Goal: Use online tool/utility: Utilize a website feature to perform a specific function

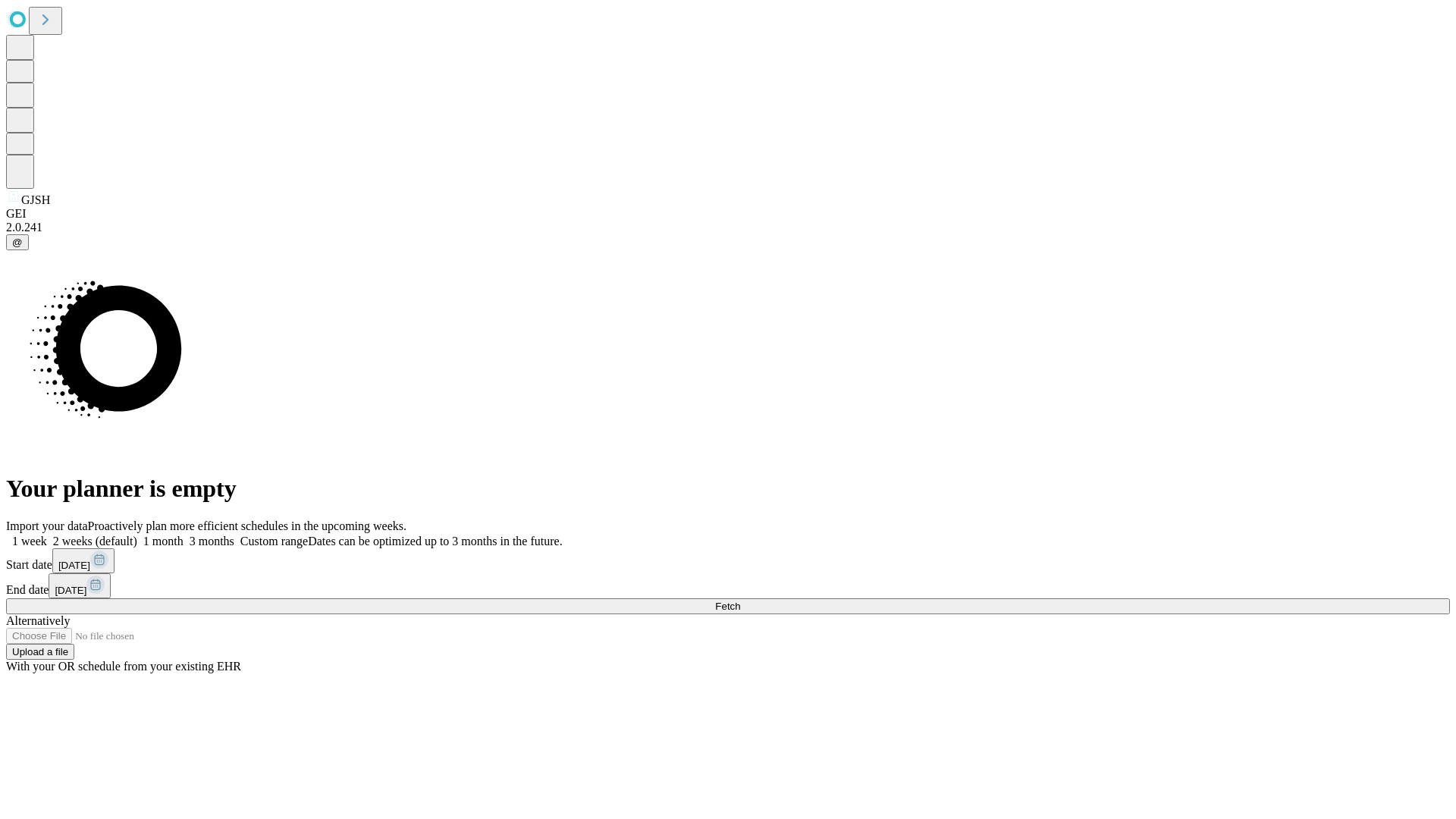
click at [184, 535] on label "1 month" at bounding box center [161, 541] width 46 height 13
click at [740, 601] on span "Fetch" at bounding box center [727, 606] width 25 height 11
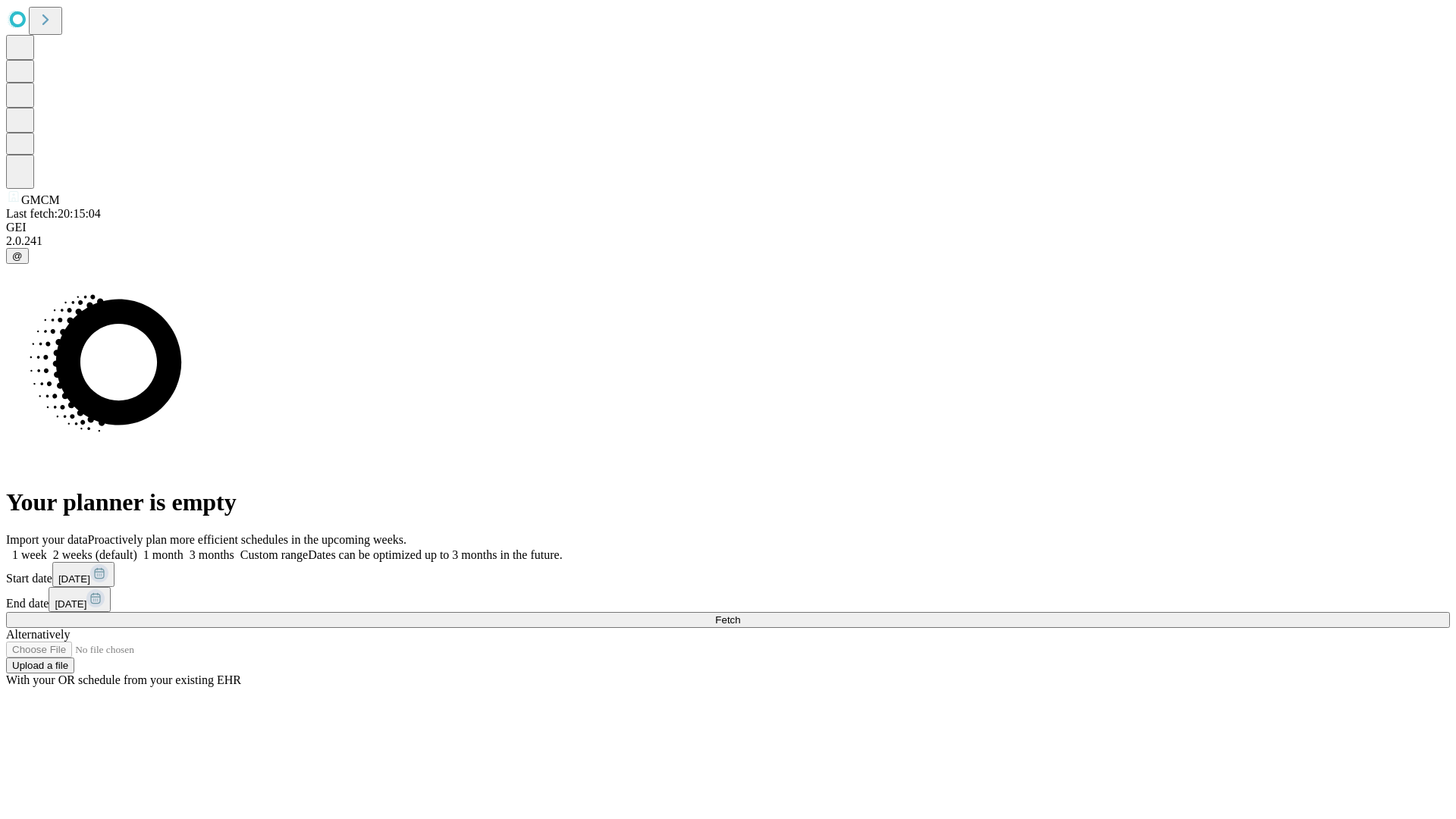
click at [184, 548] on label "1 month" at bounding box center [161, 554] width 46 height 13
click at [740, 614] on span "Fetch" at bounding box center [727, 620] width 25 height 11
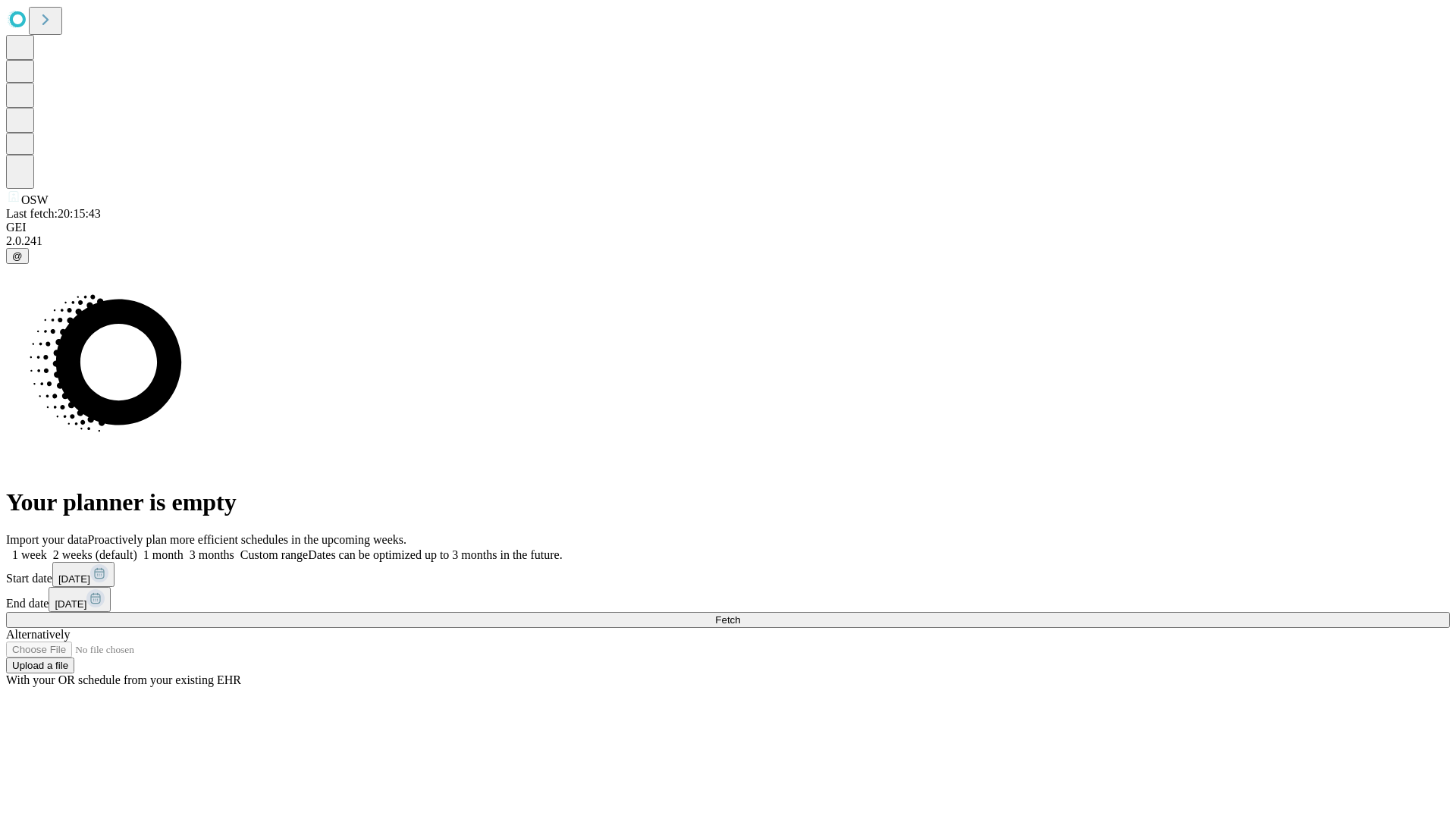
click at [184, 548] on label "1 month" at bounding box center [161, 554] width 46 height 13
click at [740, 614] on span "Fetch" at bounding box center [727, 620] width 25 height 11
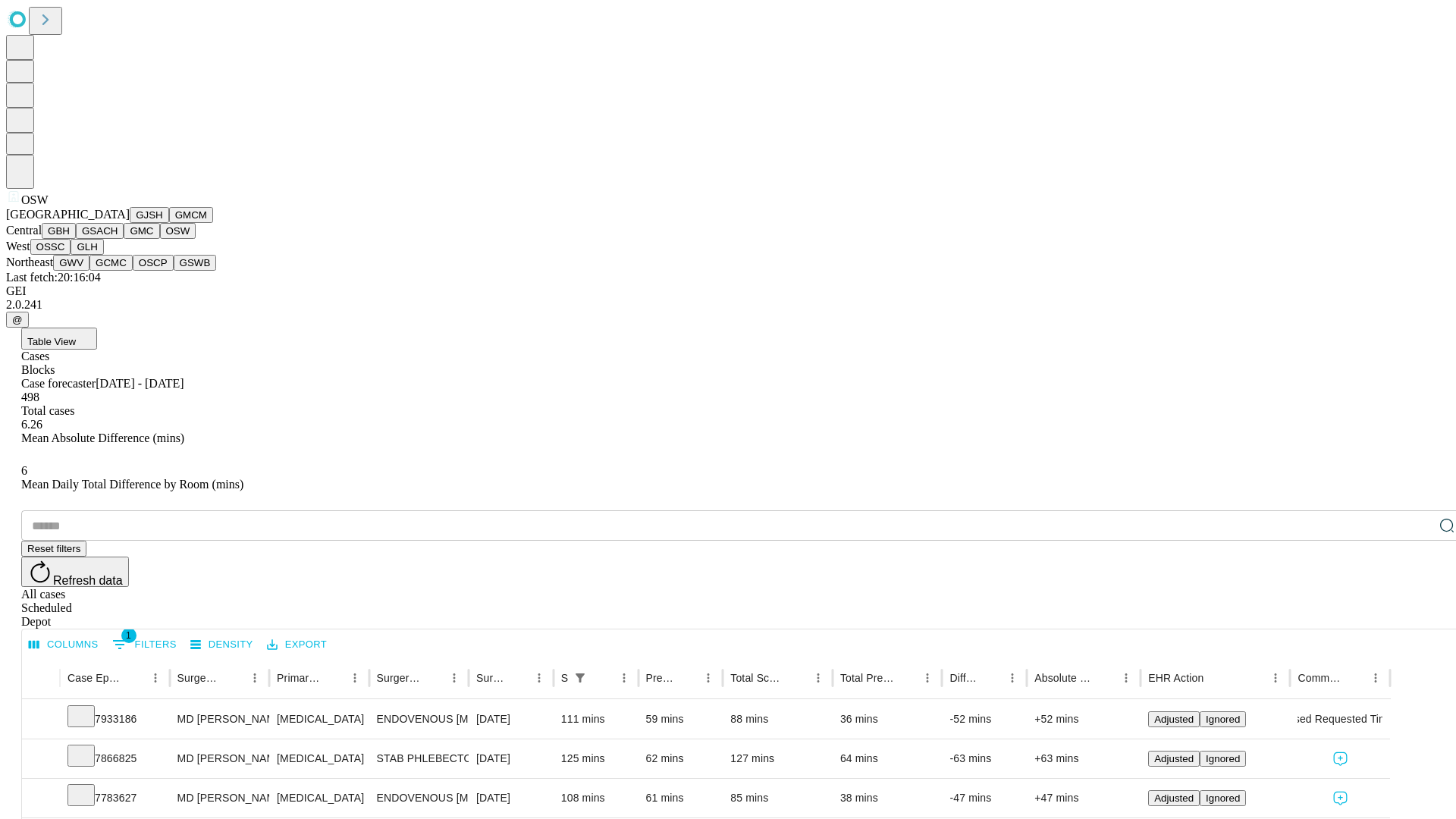
click at [71, 255] on button "OSSC" at bounding box center [50, 247] width 41 height 16
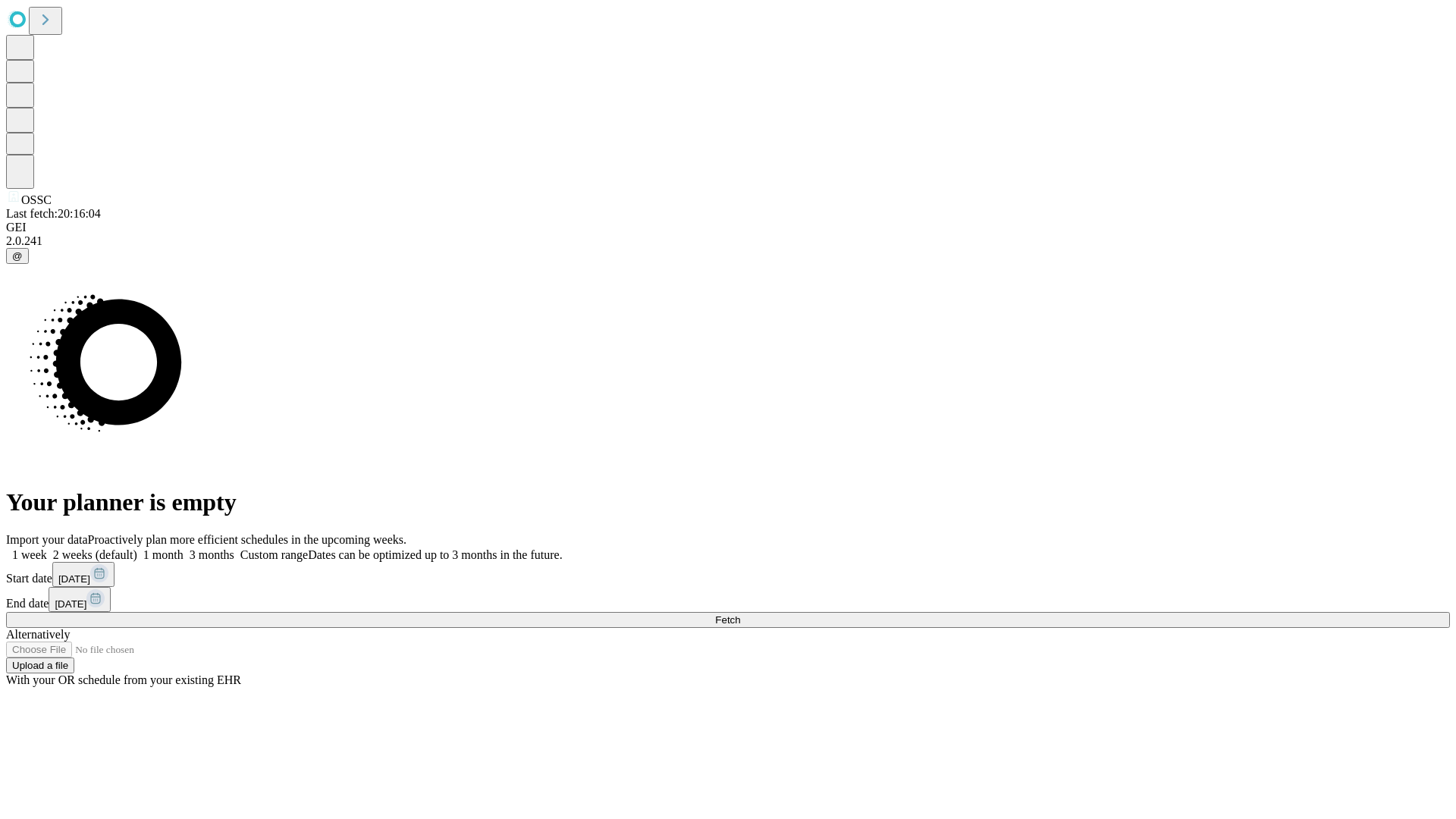
click at [184, 548] on label "1 month" at bounding box center [161, 554] width 46 height 13
click at [740, 614] on span "Fetch" at bounding box center [727, 620] width 25 height 11
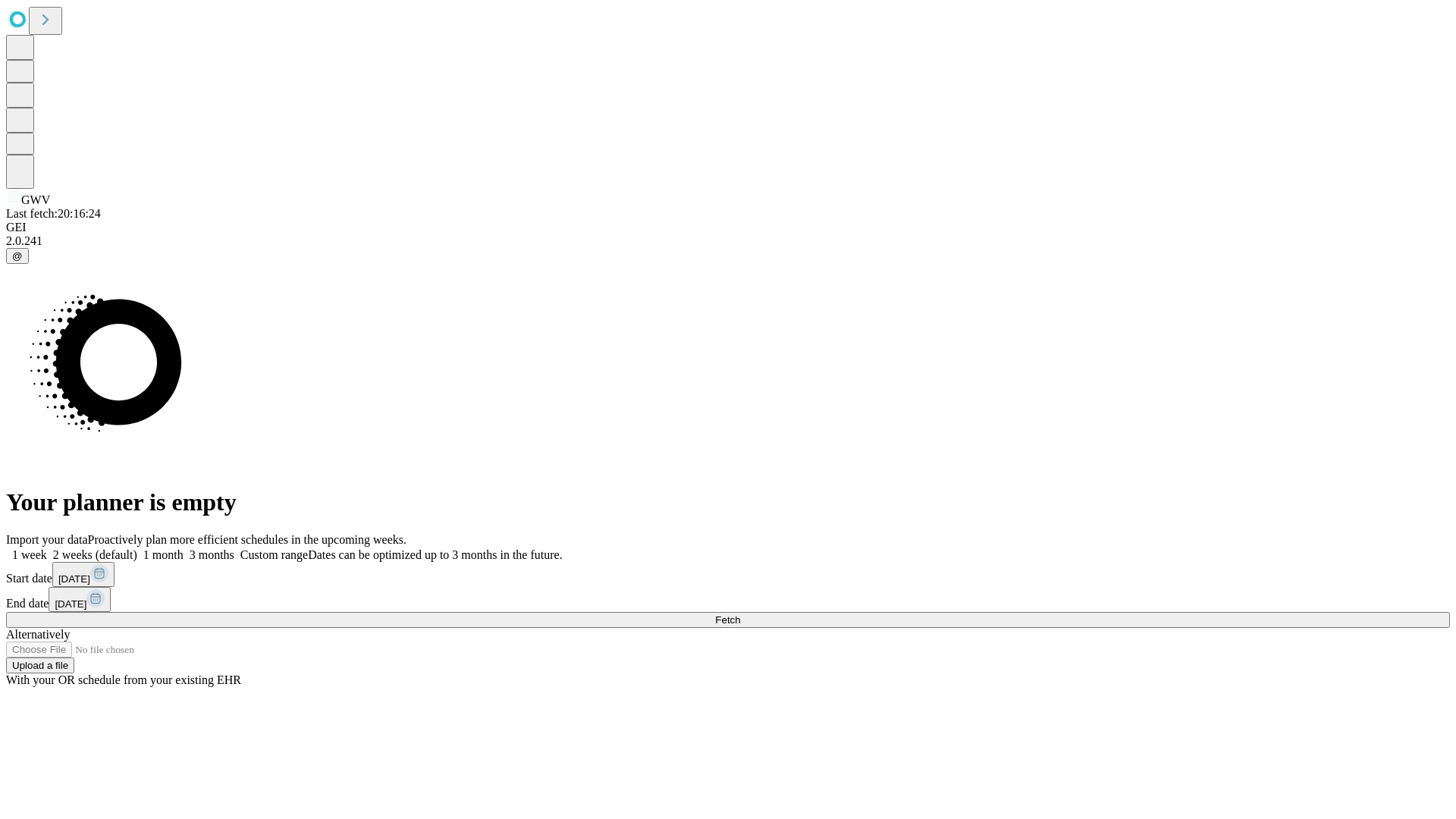
click at [184, 548] on label "1 month" at bounding box center [161, 554] width 46 height 13
click at [740, 614] on span "Fetch" at bounding box center [727, 620] width 25 height 11
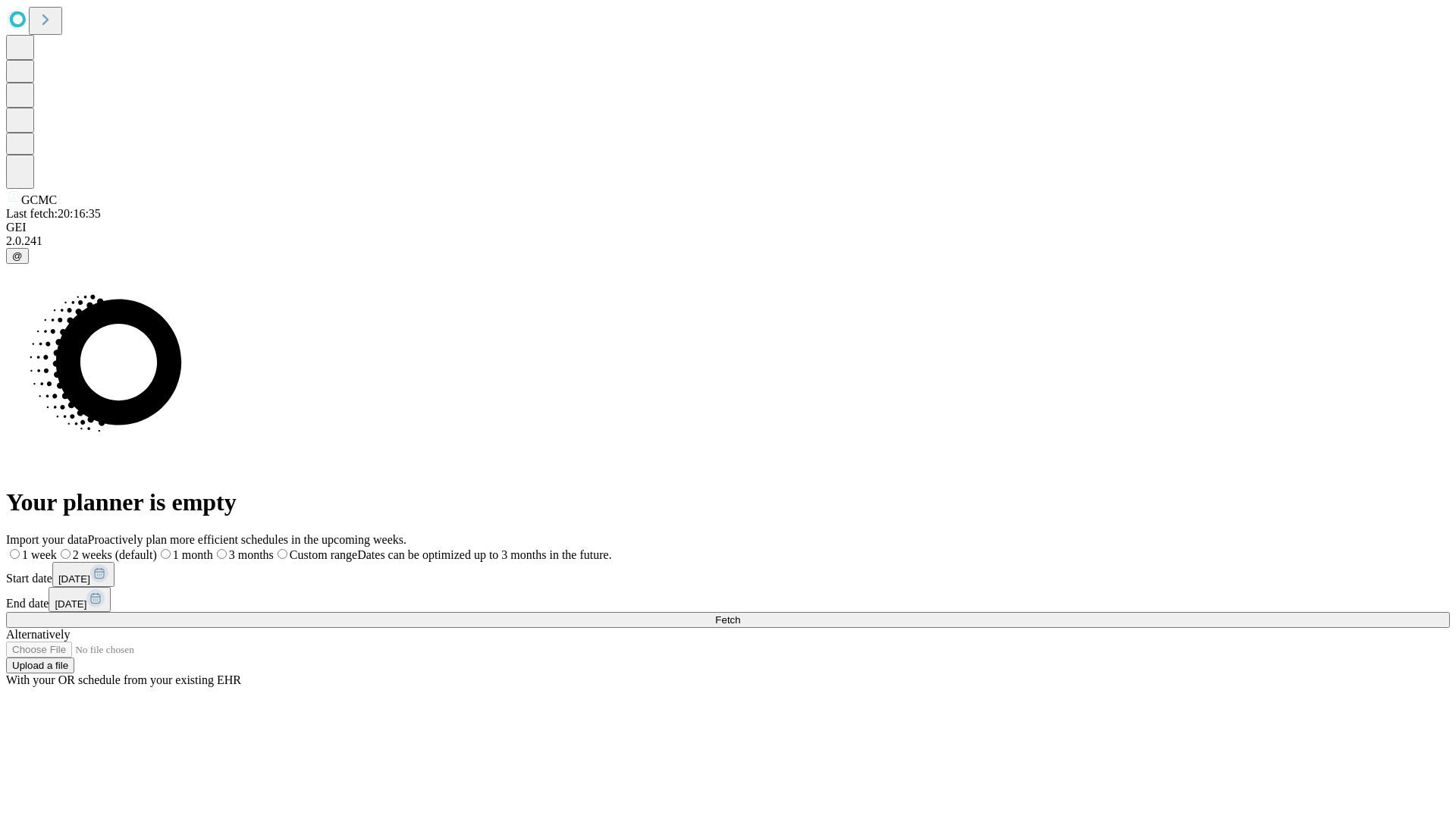
click at [740, 614] on span "Fetch" at bounding box center [727, 620] width 25 height 11
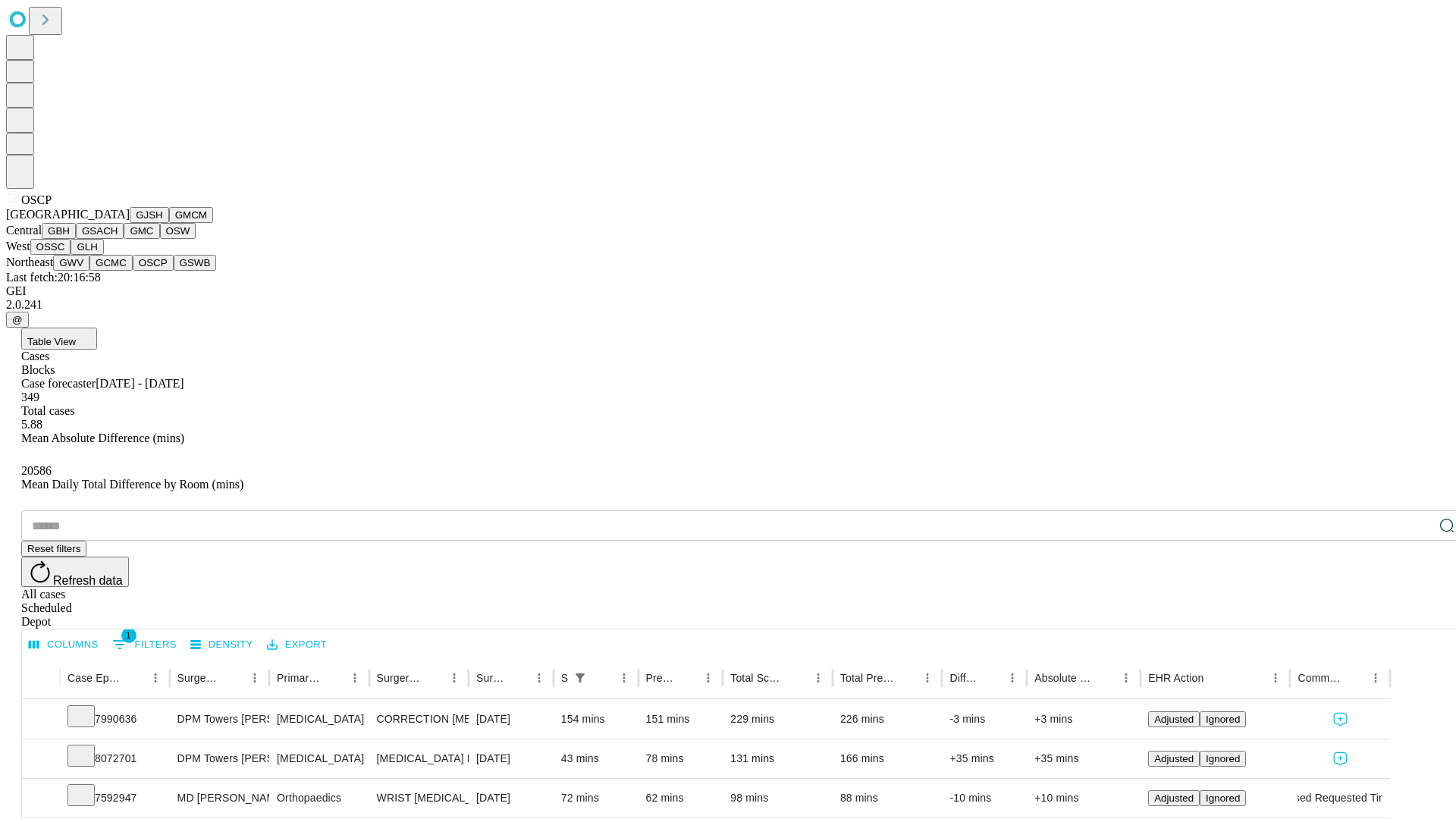
click at [174, 271] on button "GSWB" at bounding box center [195, 263] width 43 height 16
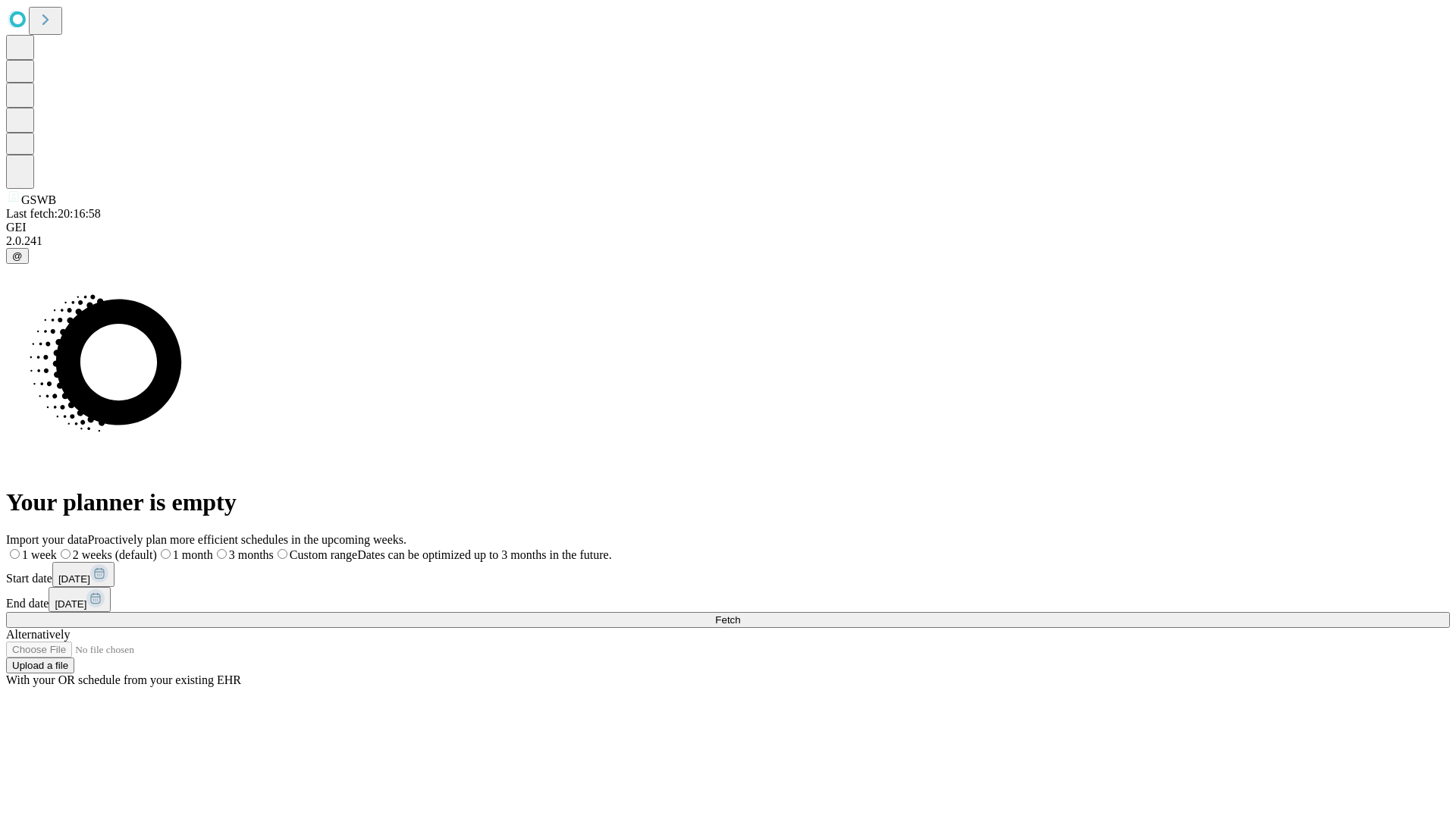
click at [213, 548] on label "1 month" at bounding box center [185, 554] width 56 height 13
click at [740, 614] on span "Fetch" at bounding box center [727, 620] width 25 height 11
